Goal: Task Accomplishment & Management: Understand process/instructions

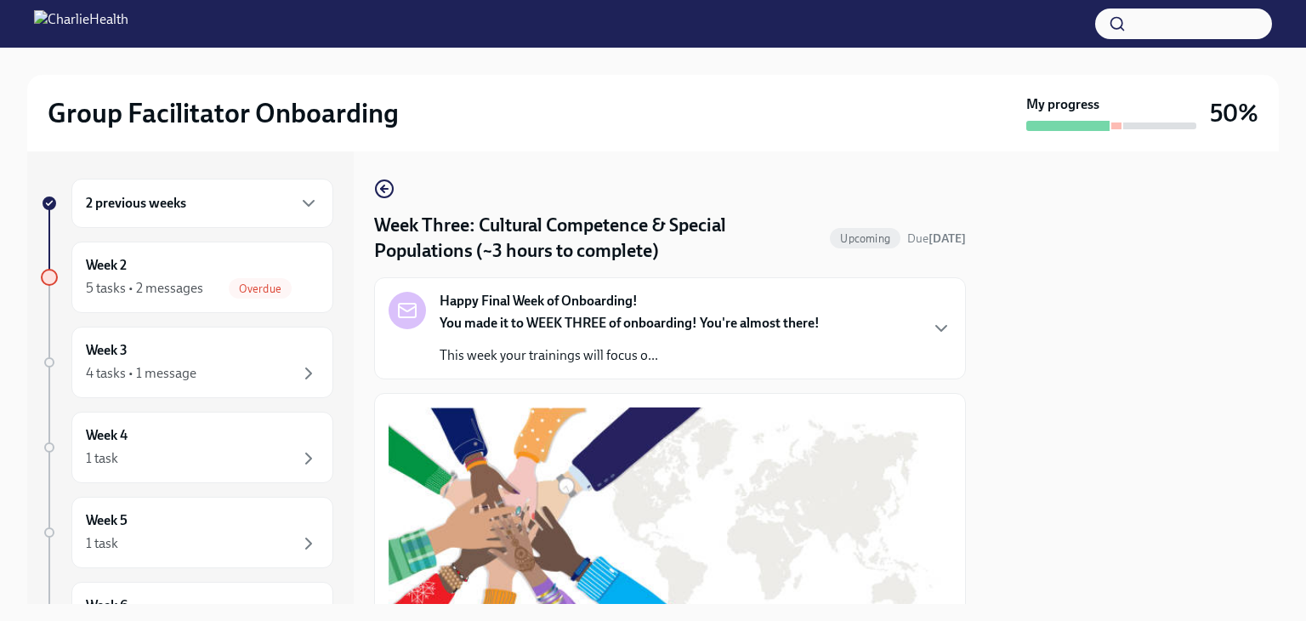
scroll to position [858, 0]
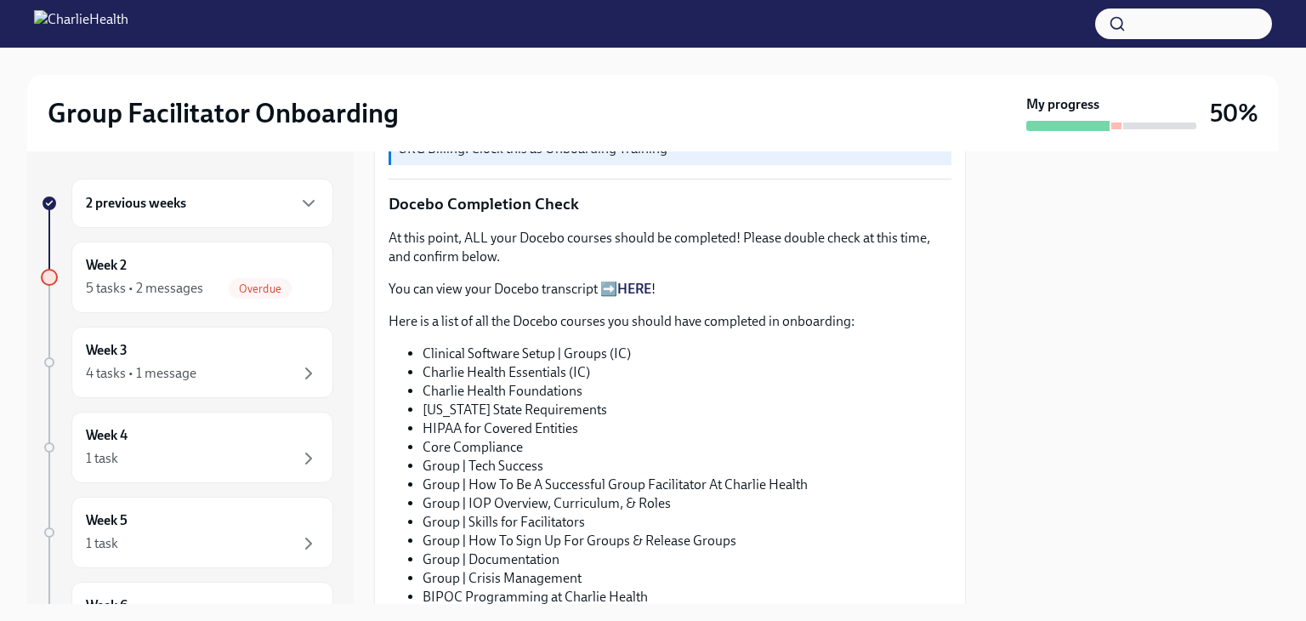
click at [640, 281] on link "HERE" at bounding box center [634, 289] width 34 height 16
click at [247, 287] on span "Overdue" at bounding box center [260, 288] width 63 height 13
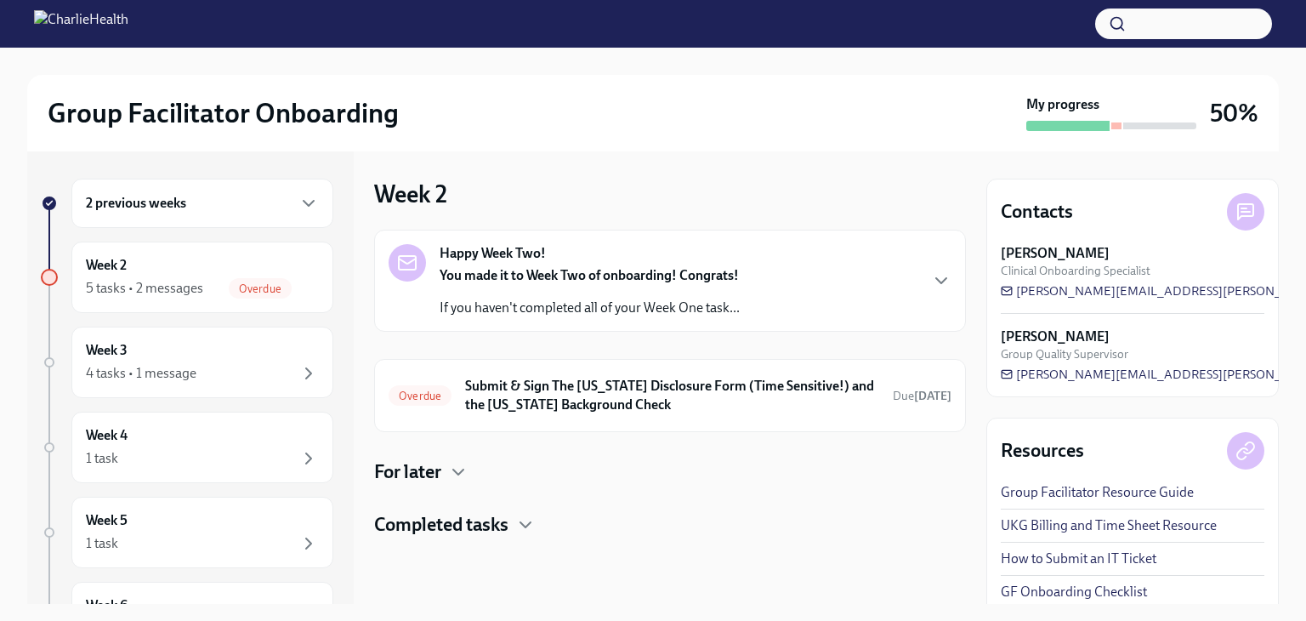
scroll to position [10, 0]
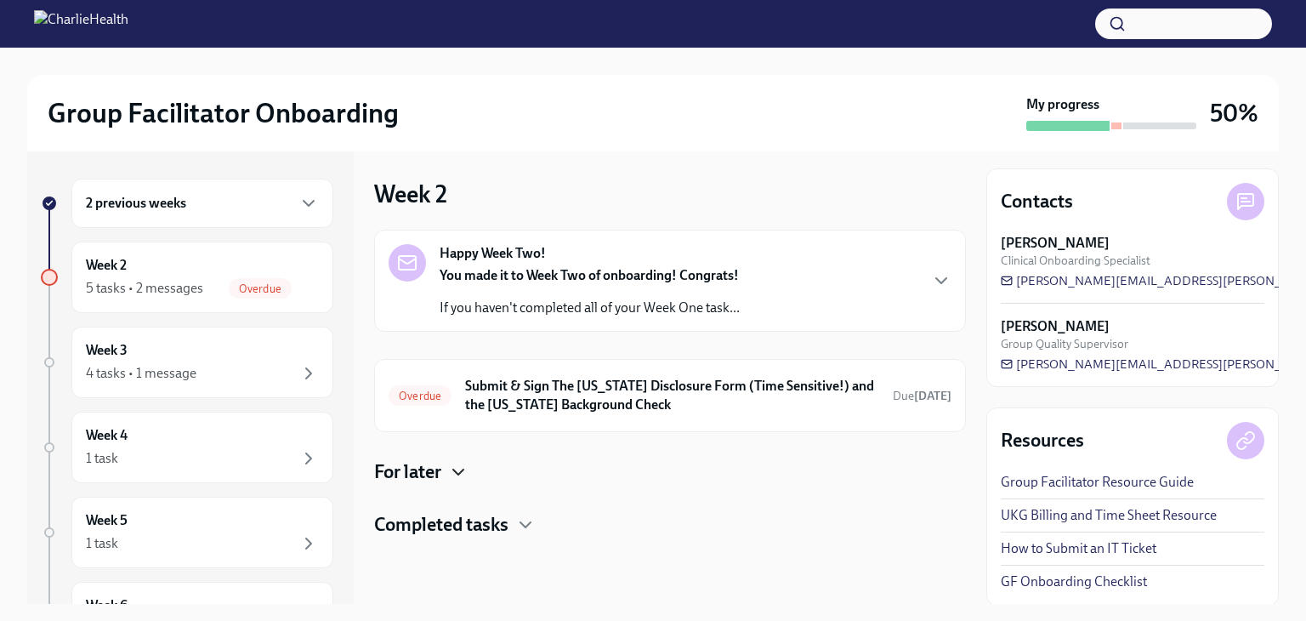
click at [457, 470] on icon "button" at bounding box center [458, 471] width 10 height 5
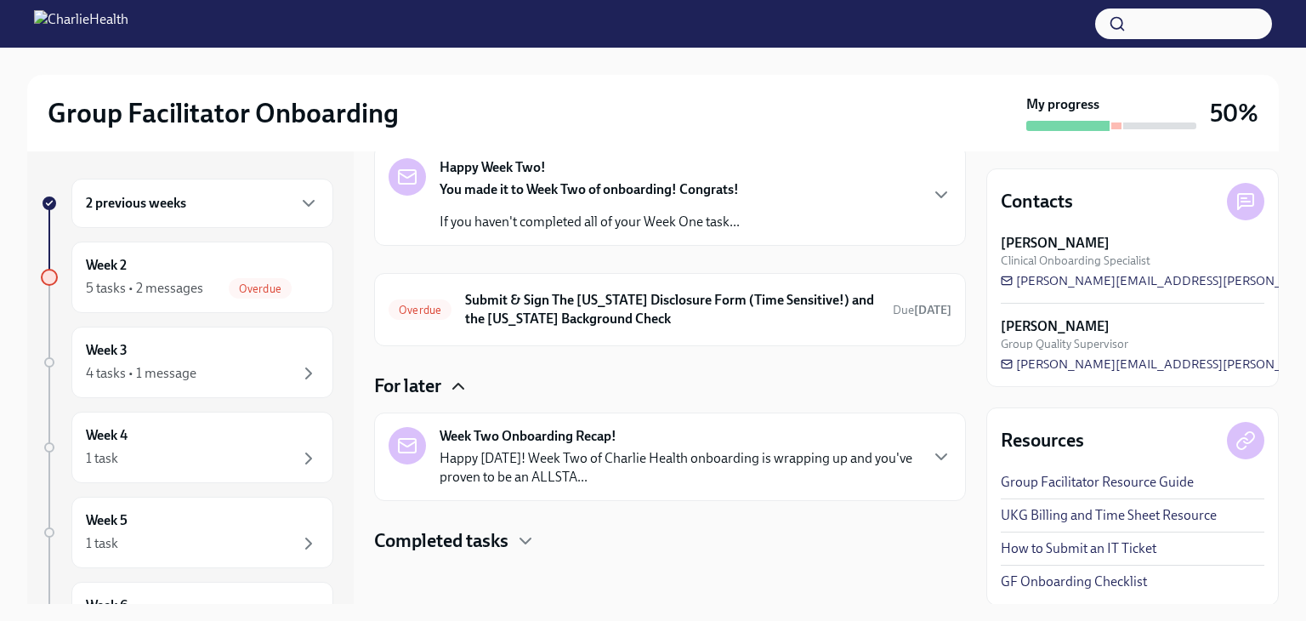
scroll to position [88, 0]
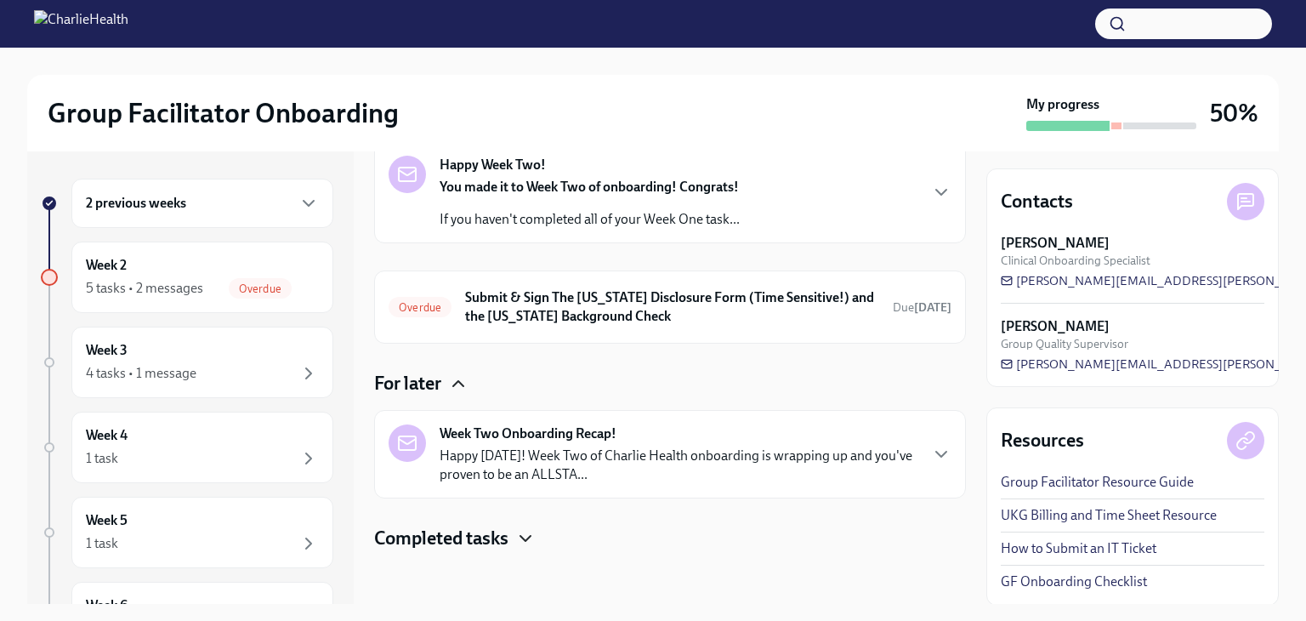
click at [530, 538] on icon "button" at bounding box center [526, 538] width 10 height 5
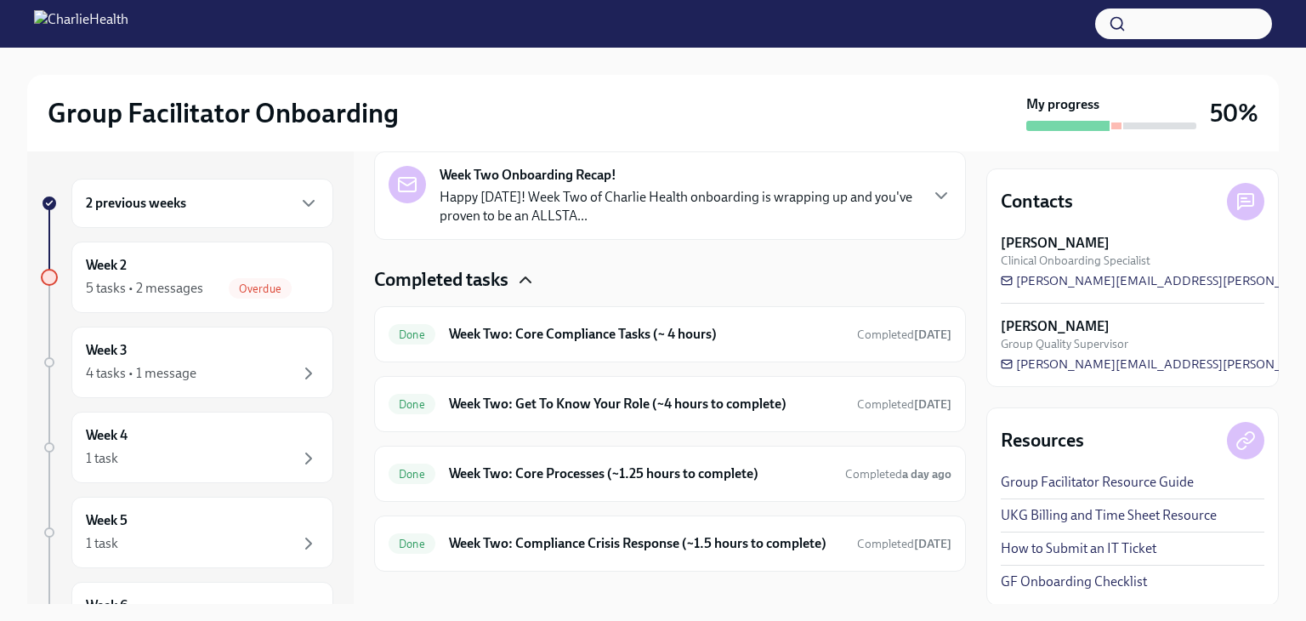
scroll to position [384, 0]
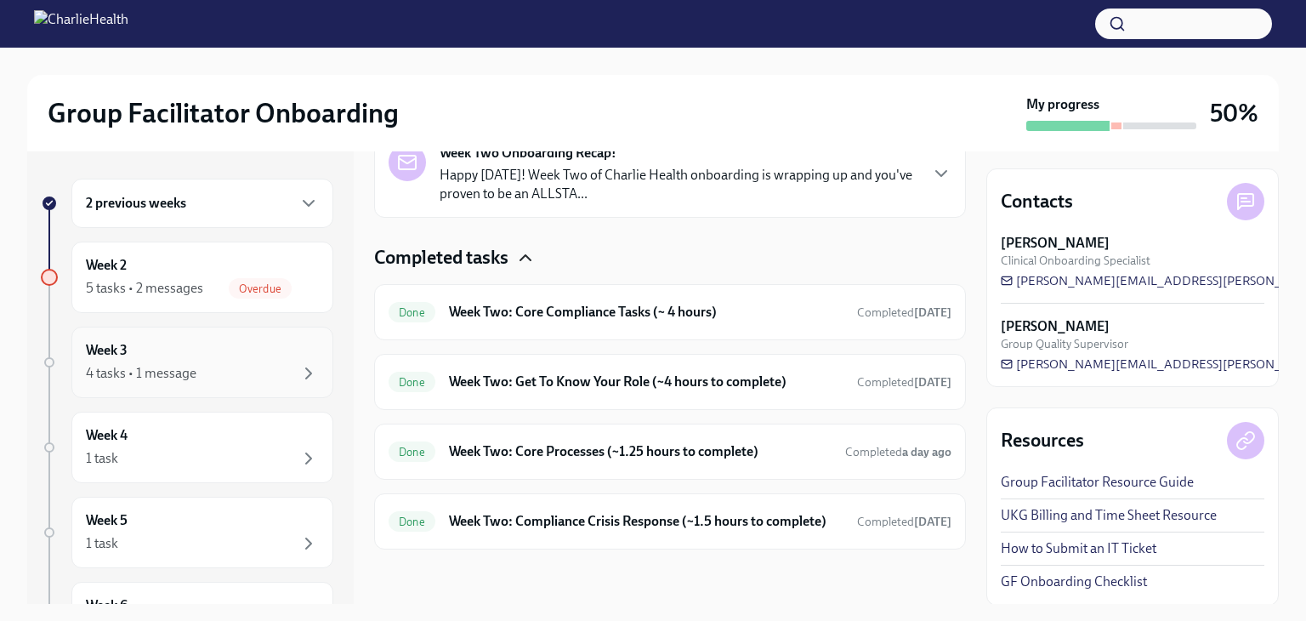
click at [304, 384] on div "Week 3 4 tasks • 1 message" at bounding box center [202, 362] width 262 height 71
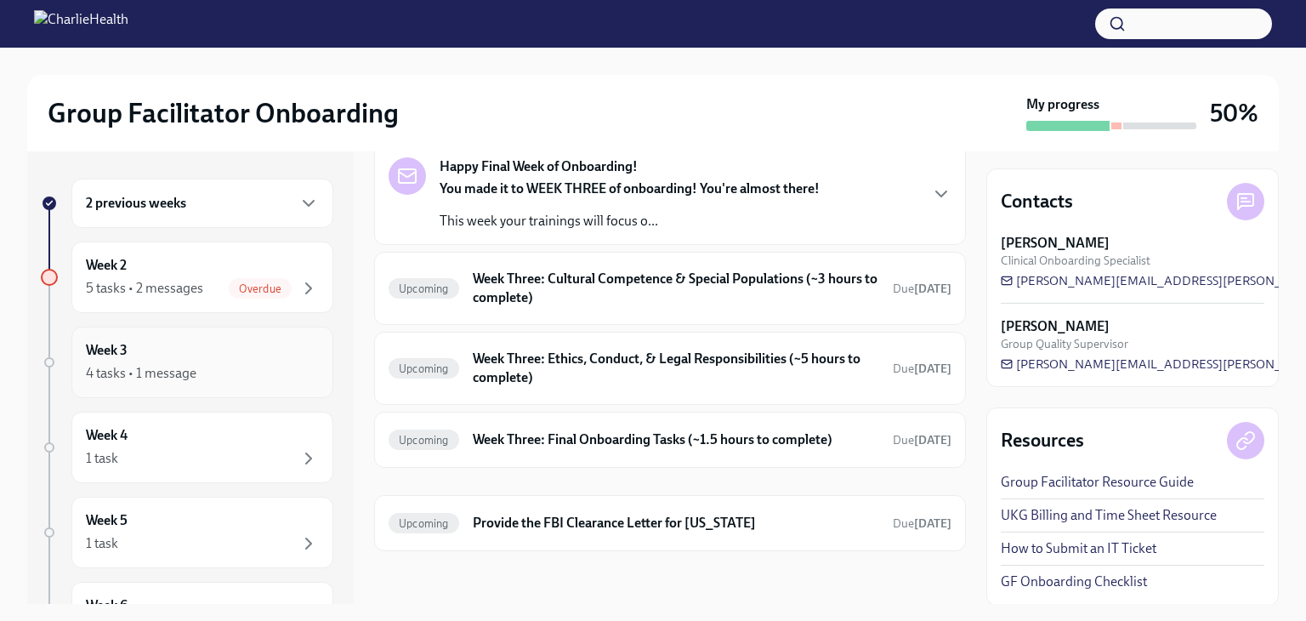
click at [299, 375] on icon "button" at bounding box center [309, 373] width 20 height 20
click at [306, 292] on div "Week 2 5 tasks • 2 messages Overdue" at bounding box center [202, 277] width 262 height 71
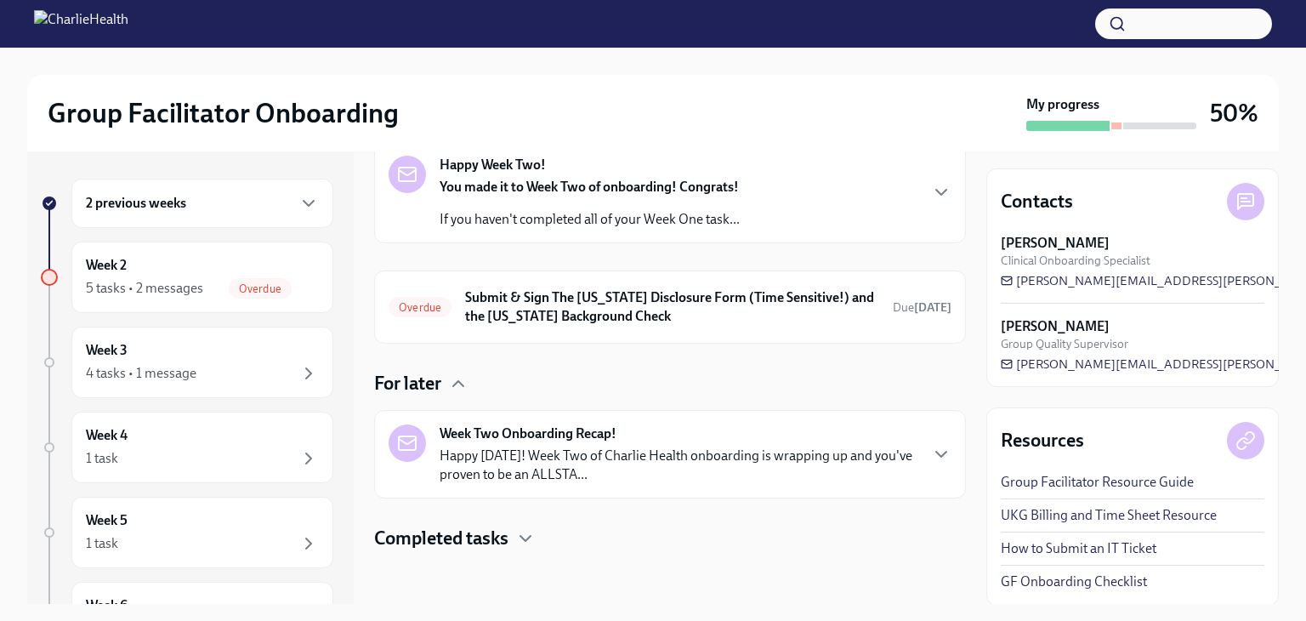
click at [537, 441] on div "Week Two Onboarding Recap! Happy [DATE]! Week Two of Charlie Health onboarding …" at bounding box center [679, 454] width 478 height 60
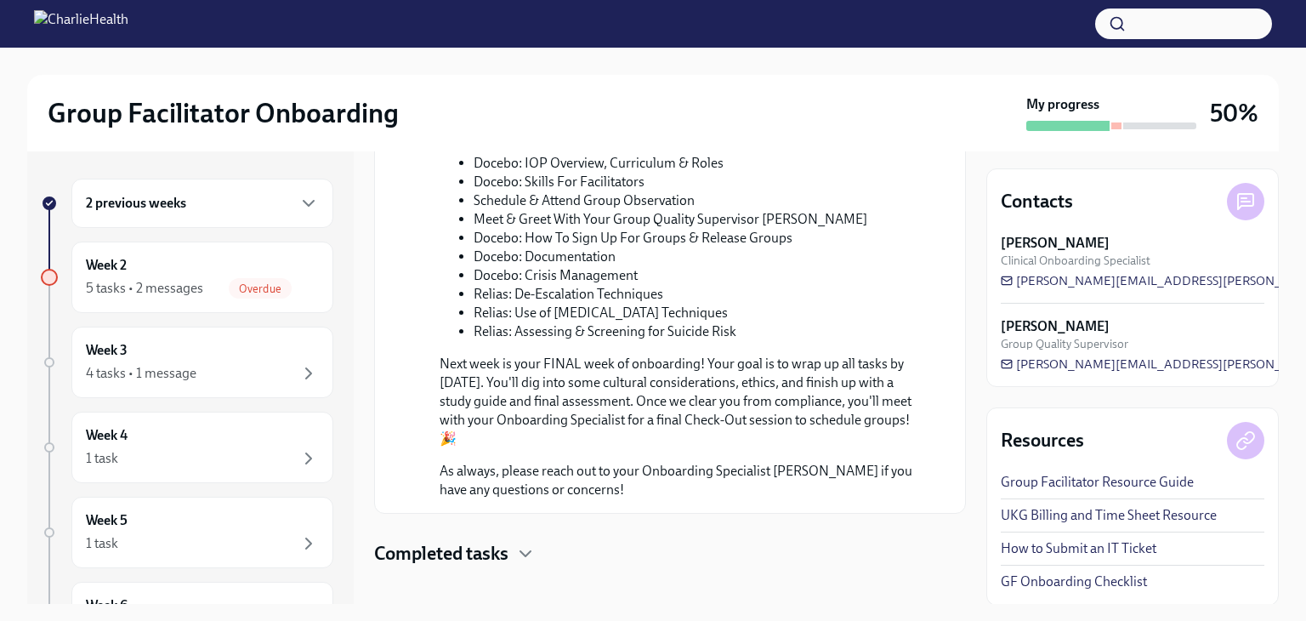
scroll to position [886, 0]
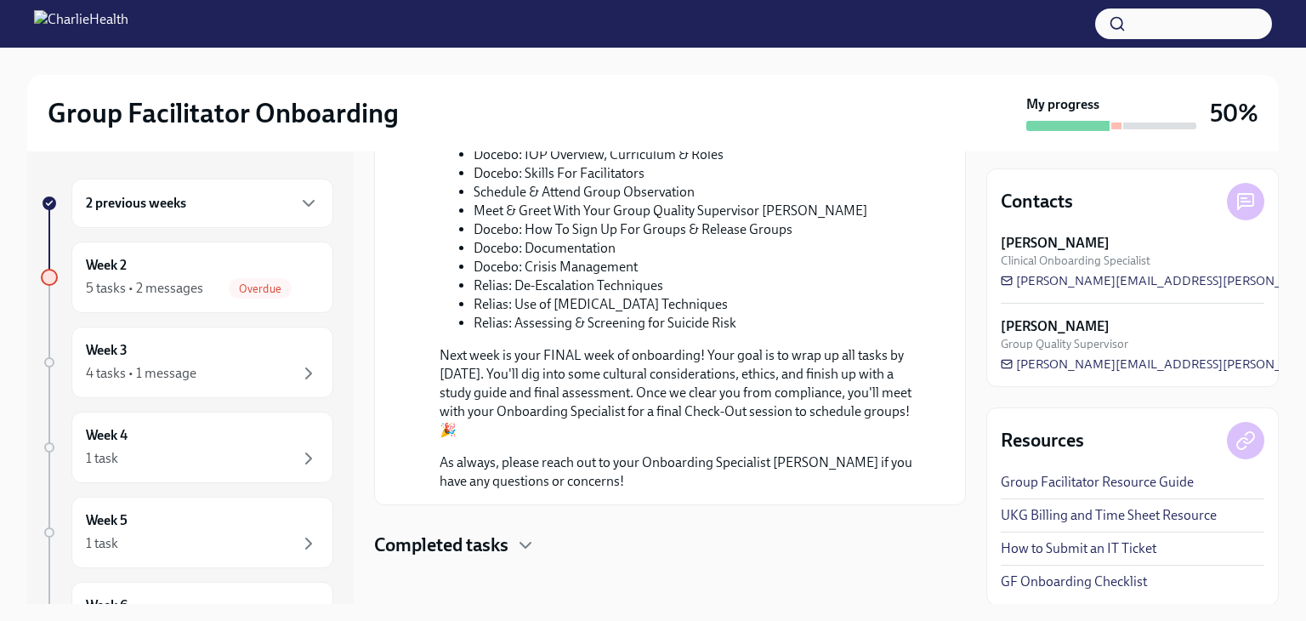
click at [521, 547] on div "Completed tasks" at bounding box center [670, 545] width 592 height 26
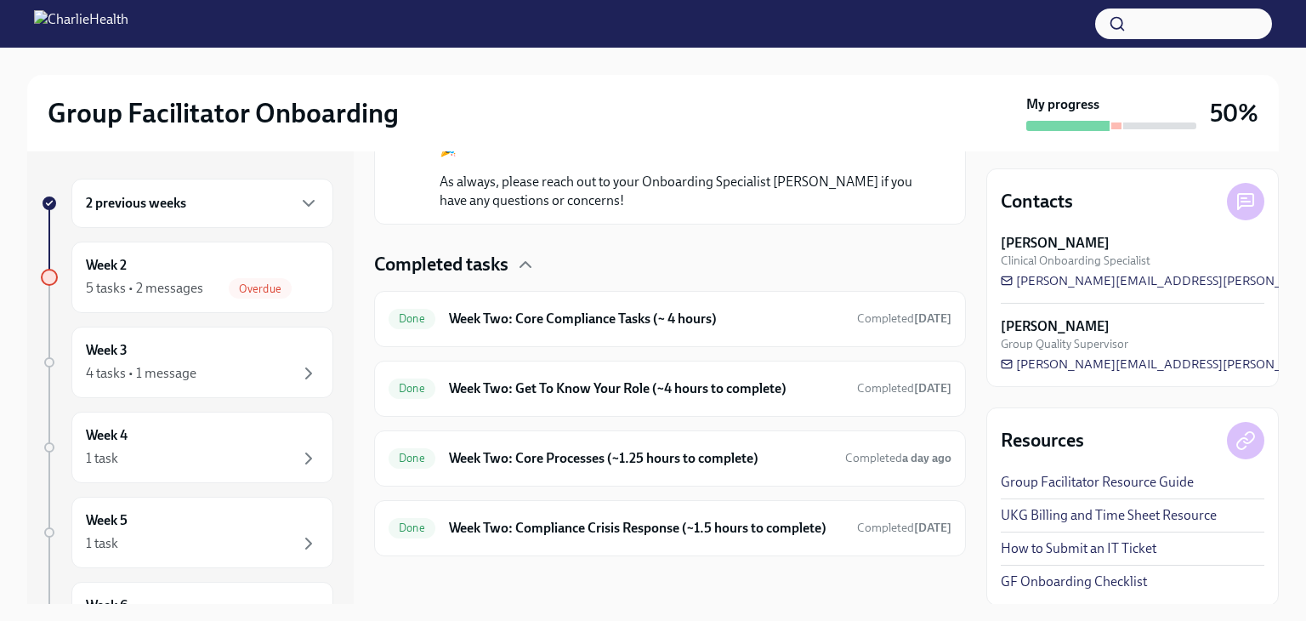
scroll to position [1181, 0]
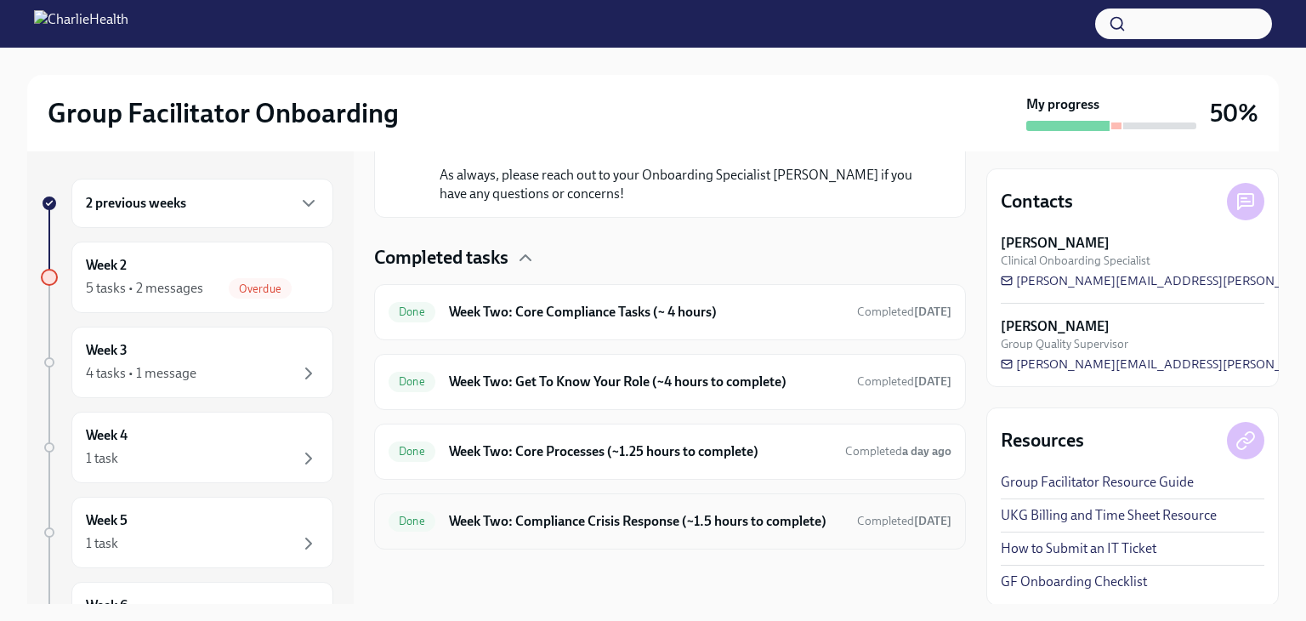
click at [724, 521] on h6 "Week Two: Compliance Crisis Response (~1.5 hours to complete)" at bounding box center [646, 521] width 395 height 19
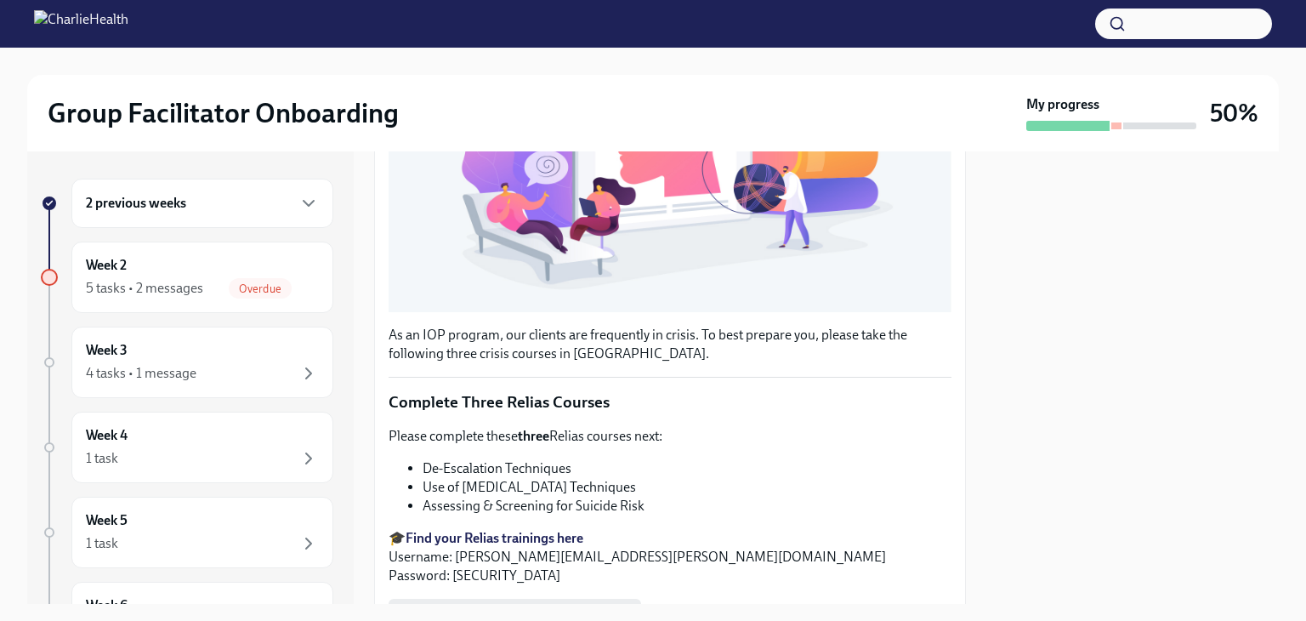
scroll to position [583, 0]
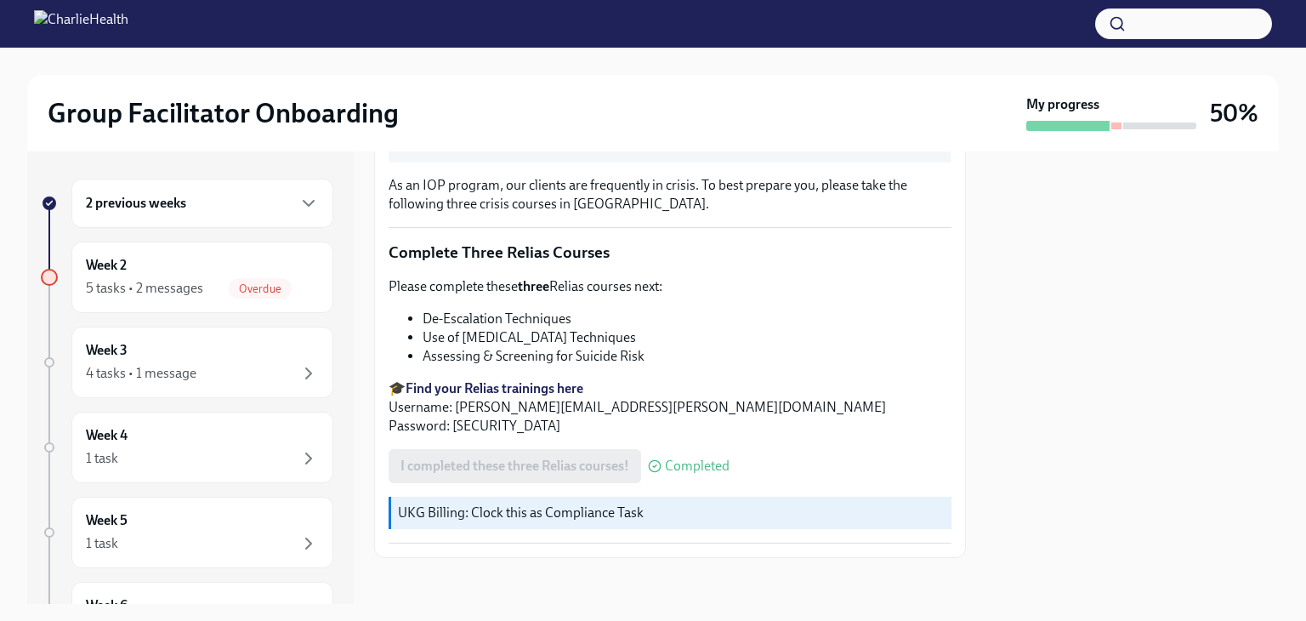
click at [547, 380] on strong "Find your Relias trainings here" at bounding box center [495, 388] width 178 height 16
